Goal: Find specific page/section: Find specific page/section

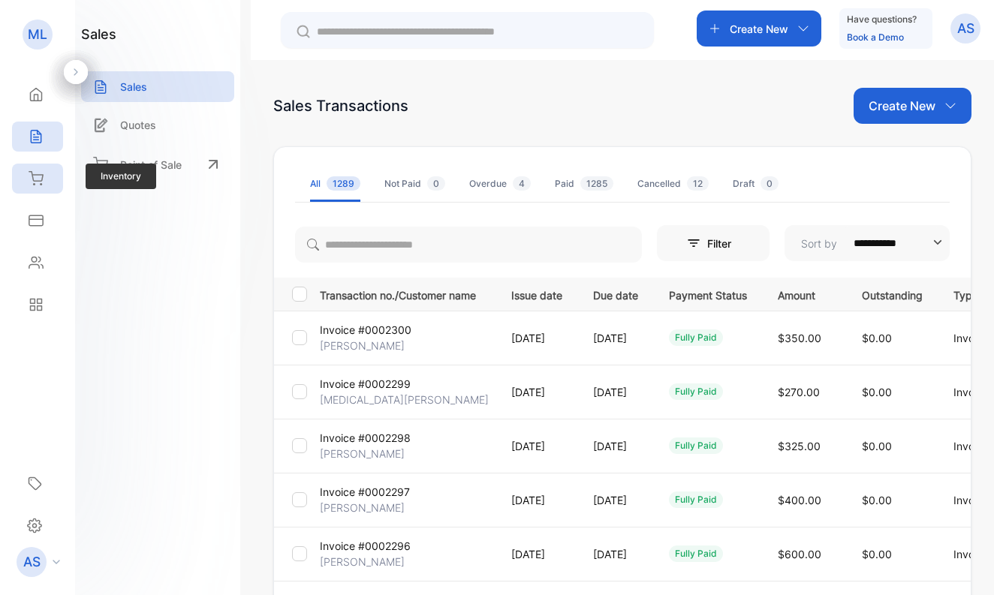
click at [39, 177] on icon at bounding box center [36, 178] width 15 height 15
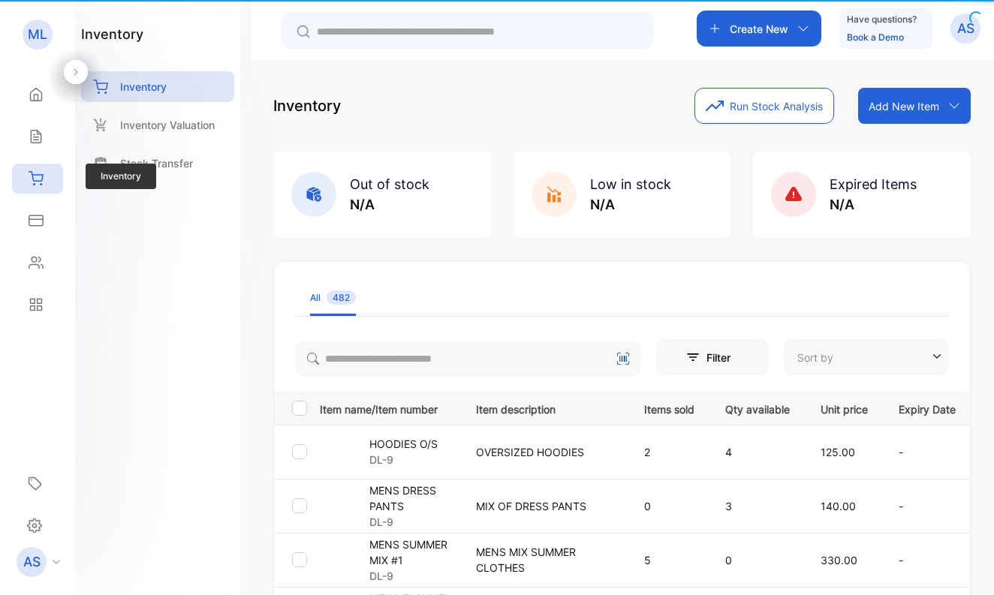
type input "**********"
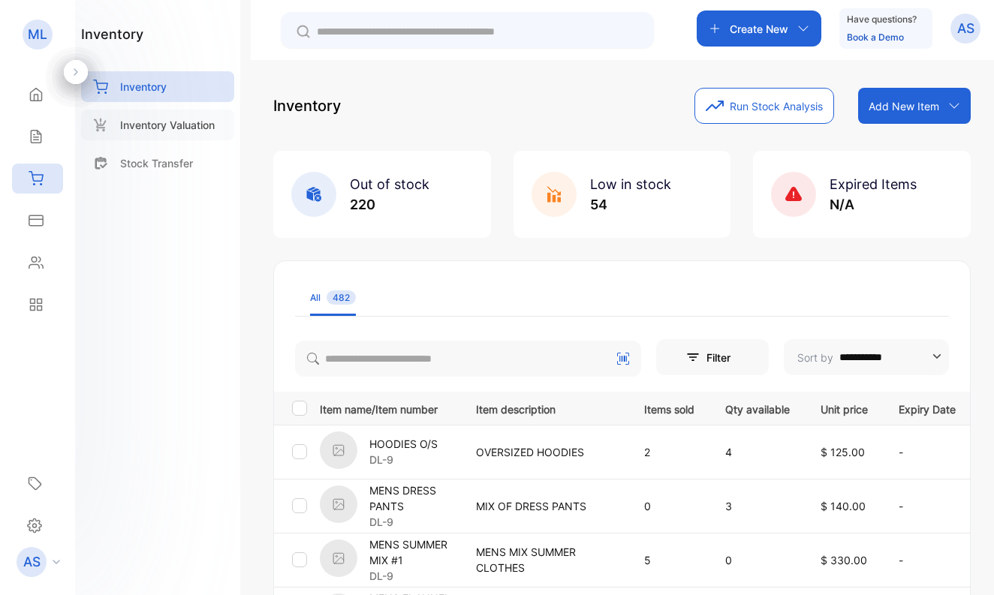
click at [156, 126] on p "Inventory Valuation" at bounding box center [167, 125] width 95 height 16
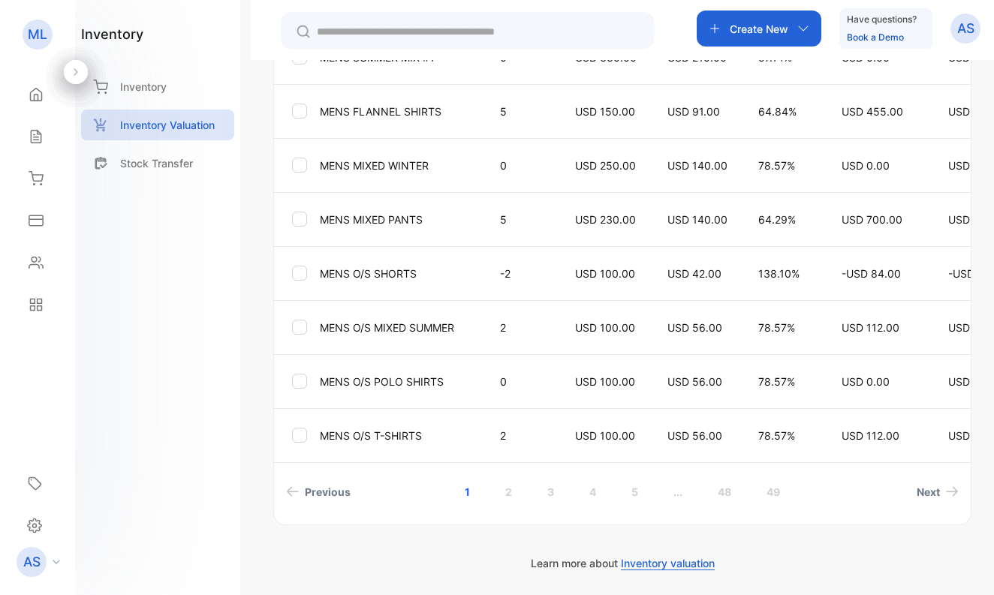
scroll to position [521, 0]
click at [506, 489] on link "2" at bounding box center [508, 492] width 43 height 28
click at [528, 489] on link "3" at bounding box center [529, 492] width 43 height 28
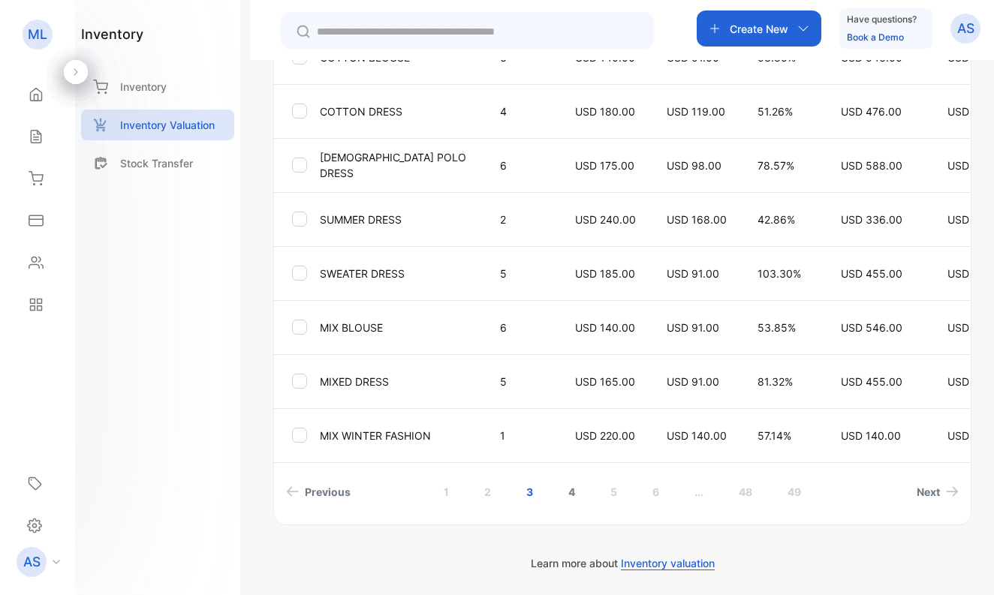
click at [570, 492] on link "4" at bounding box center [571, 492] width 43 height 28
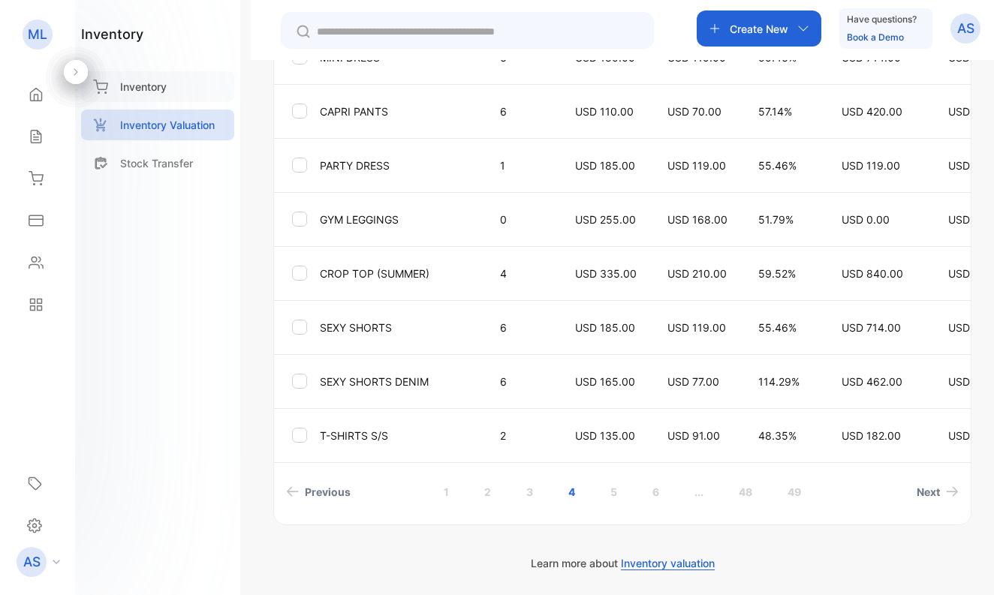
click at [133, 85] on p "Inventory" at bounding box center [143, 87] width 47 height 16
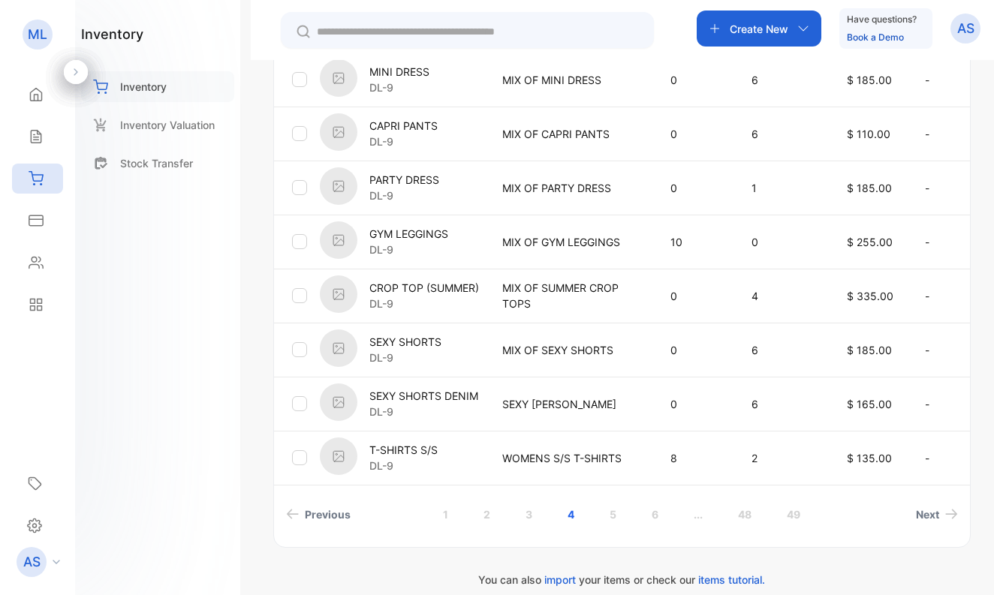
scroll to position [469, 0]
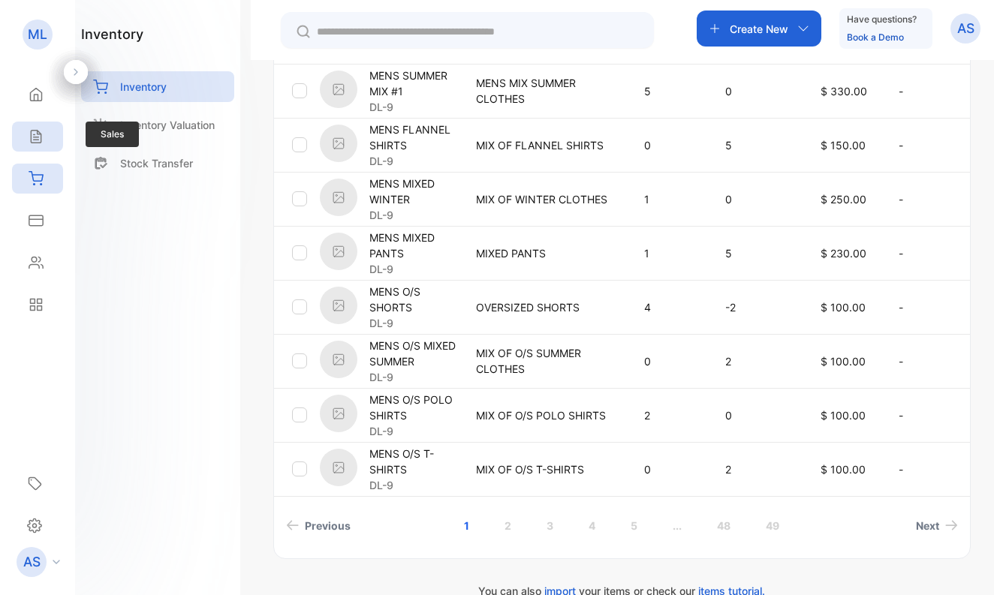
click at [38, 136] on icon at bounding box center [36, 136] width 15 height 15
